Goal: Register for event/course

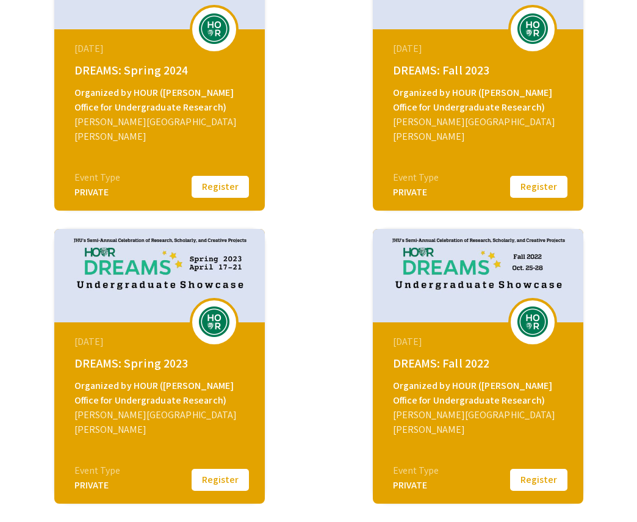
scroll to position [715, 0]
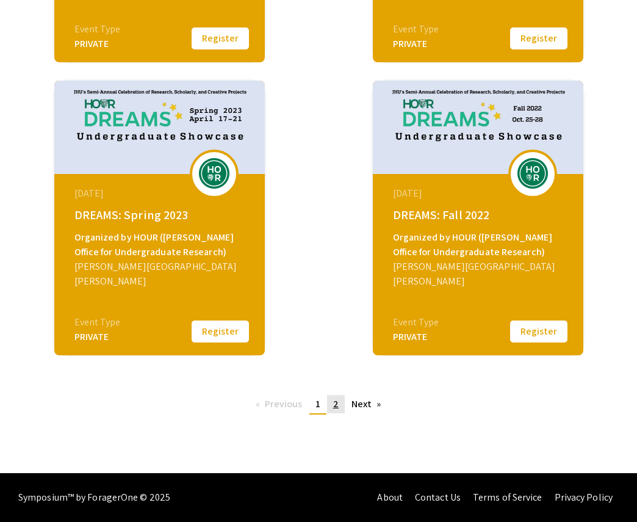
click at [334, 411] on link "page 2" at bounding box center [336, 404] width 18 height 18
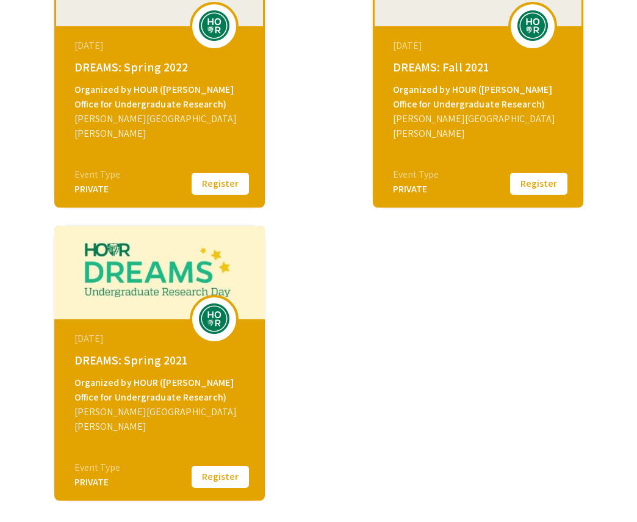
scroll to position [386, 0]
